Goal: Task Accomplishment & Management: Use online tool/utility

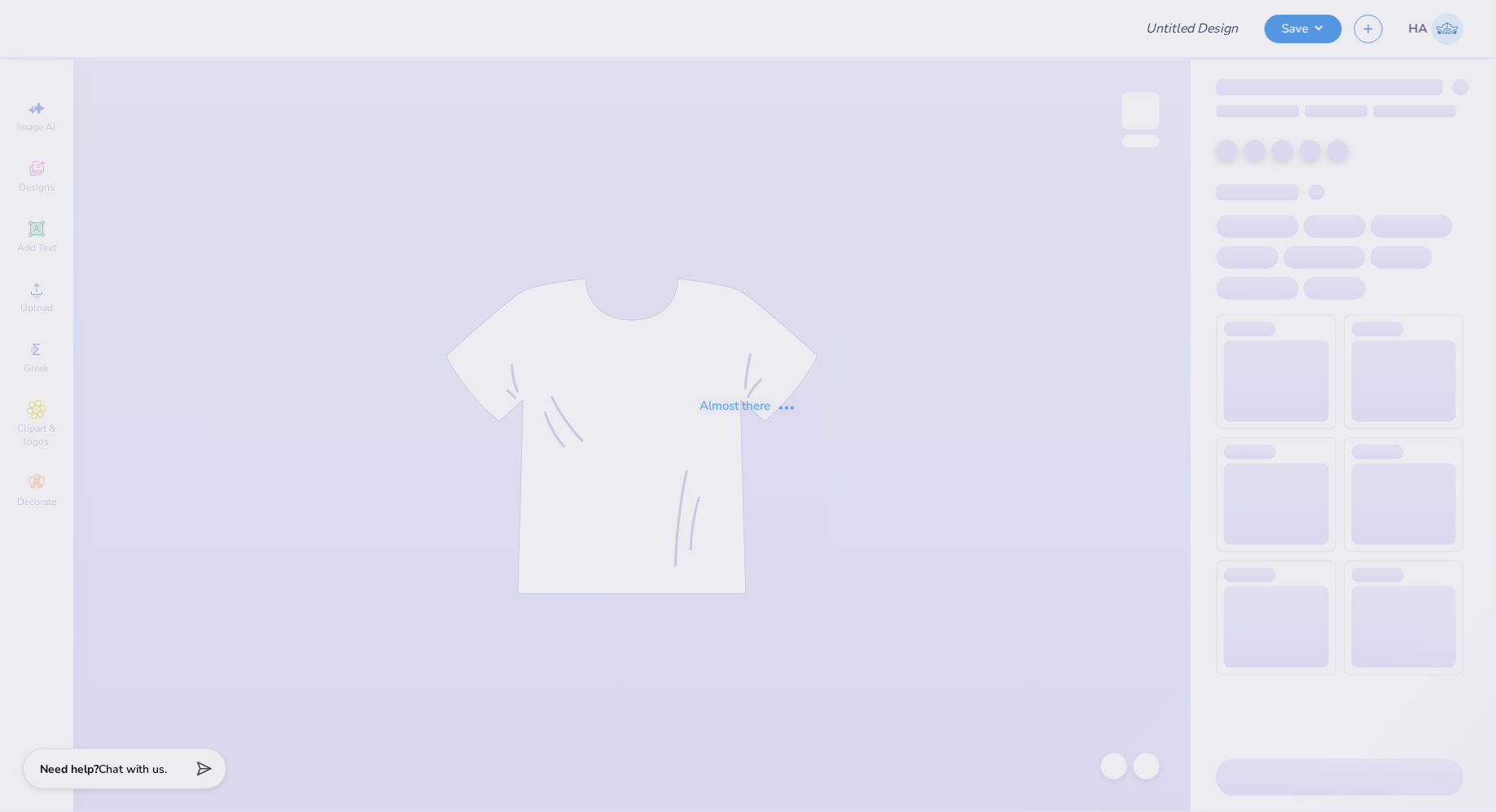
type input "UMN SOM 2025 Merch!"
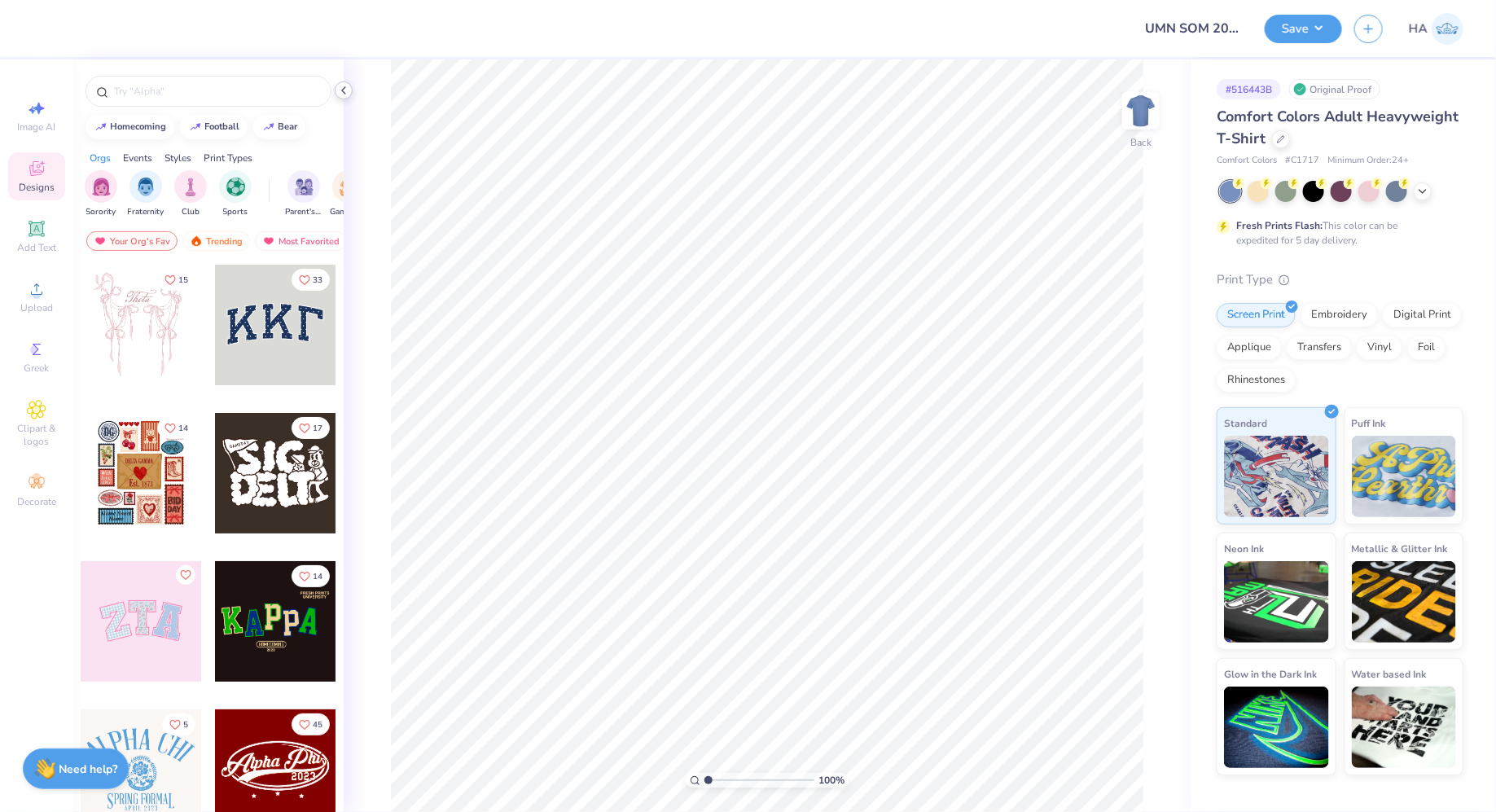
click at [343, 87] on icon at bounding box center [343, 89] width 13 height 13
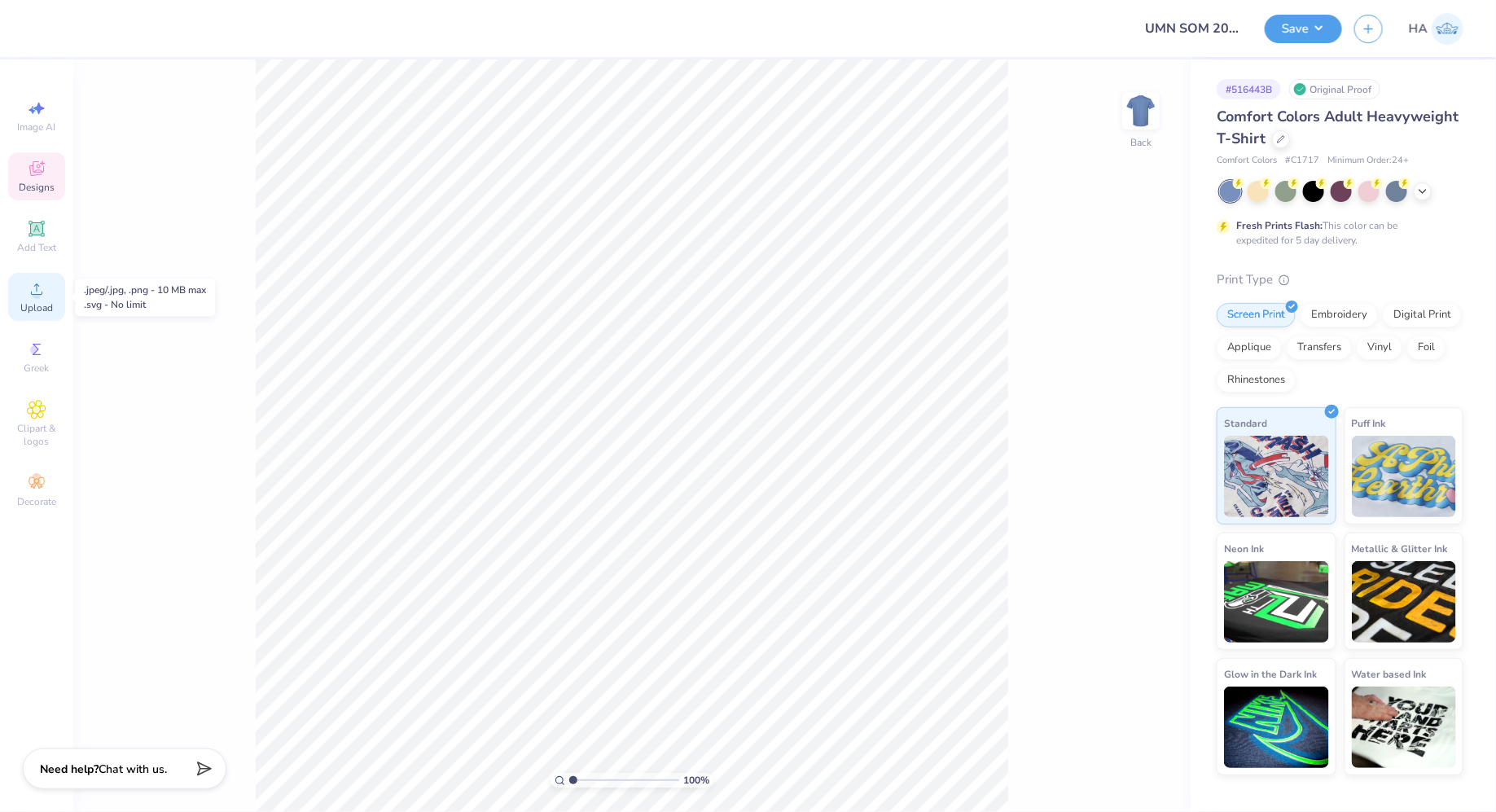
click at [39, 289] on icon at bounding box center [36, 289] width 20 height 20
click at [1281, 139] on icon at bounding box center [1282, 138] width 8 height 8
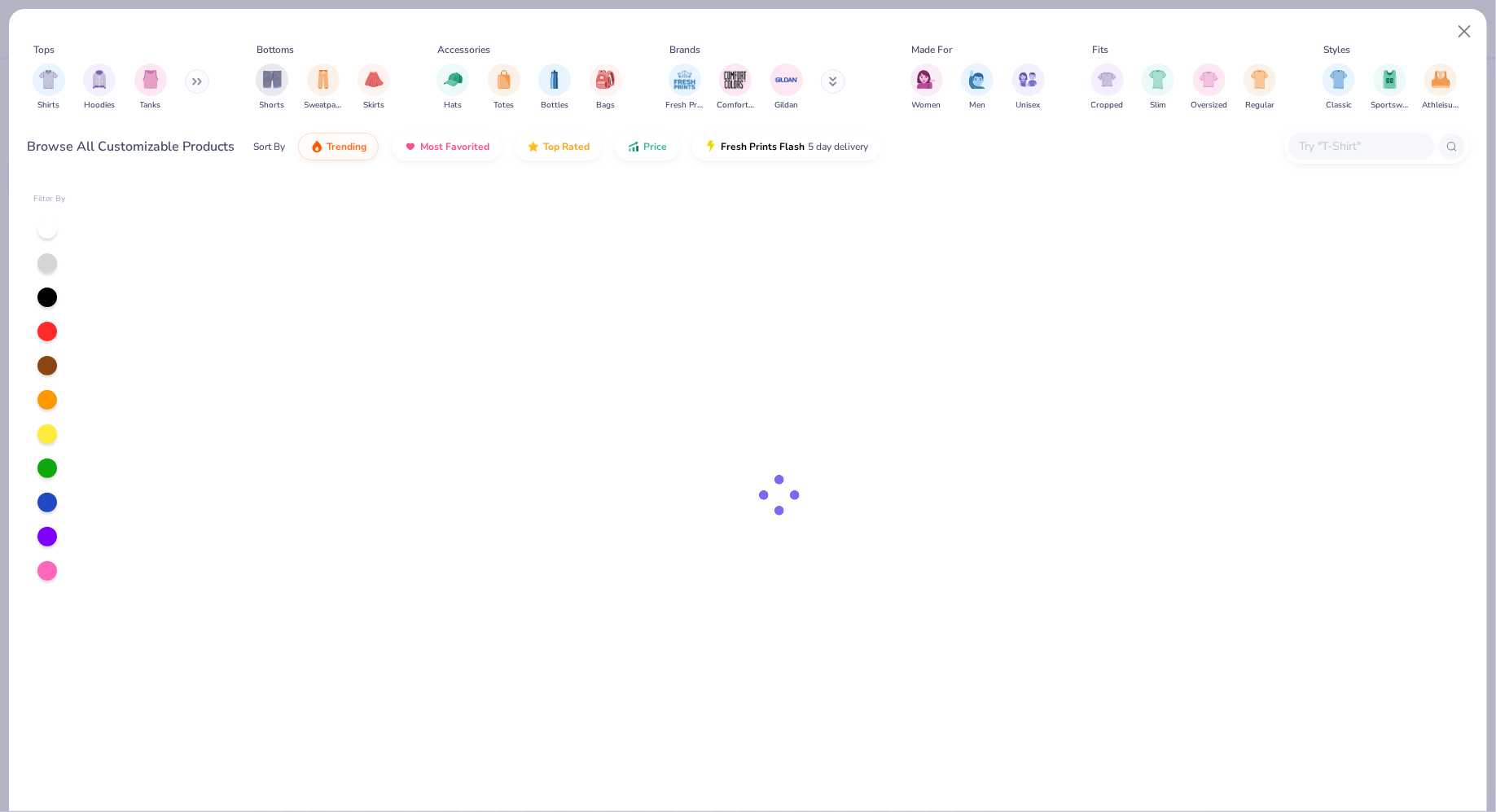
click at [1357, 140] on input "text" at bounding box center [1361, 145] width 126 height 19
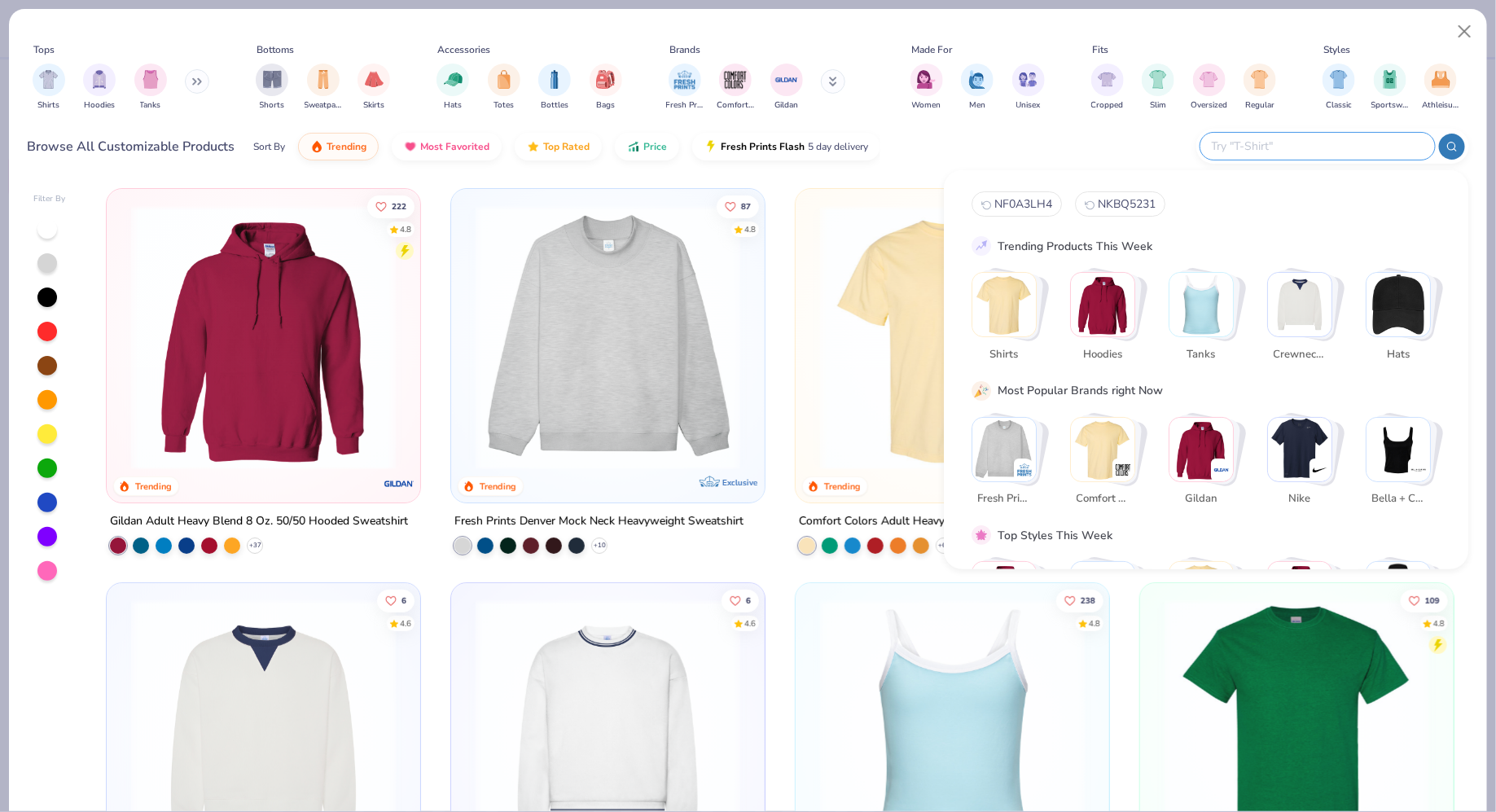
paste input "IND280SL"
type input "IND280SL"
paste input "IND4000Z"
type input "IND4000Z"
